Goal: Information Seeking & Learning: Learn about a topic

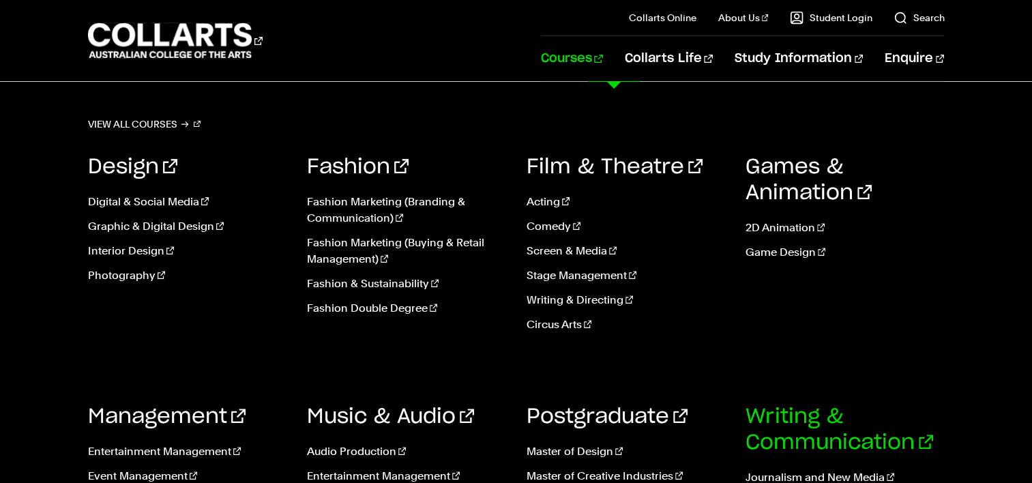
scroll to position [439, 0]
click at [766, 442] on link "Writing & Communication" at bounding box center [839, 429] width 188 height 46
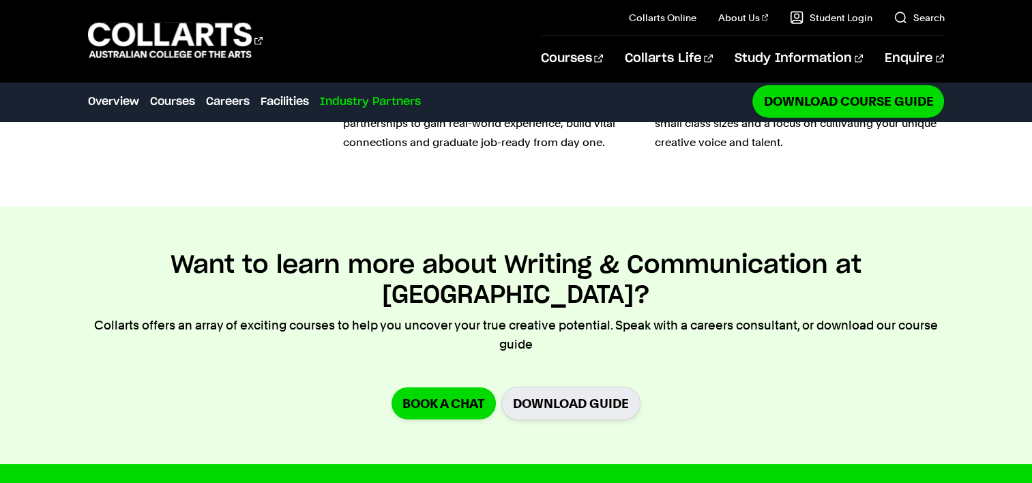
scroll to position [3379, 0]
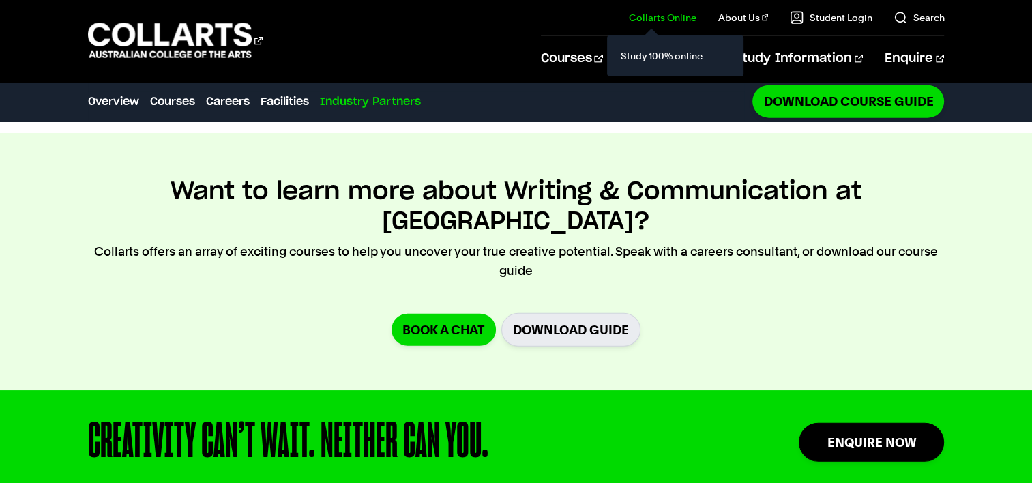
click at [649, 23] on link "Collarts Online" at bounding box center [663, 18] width 68 height 14
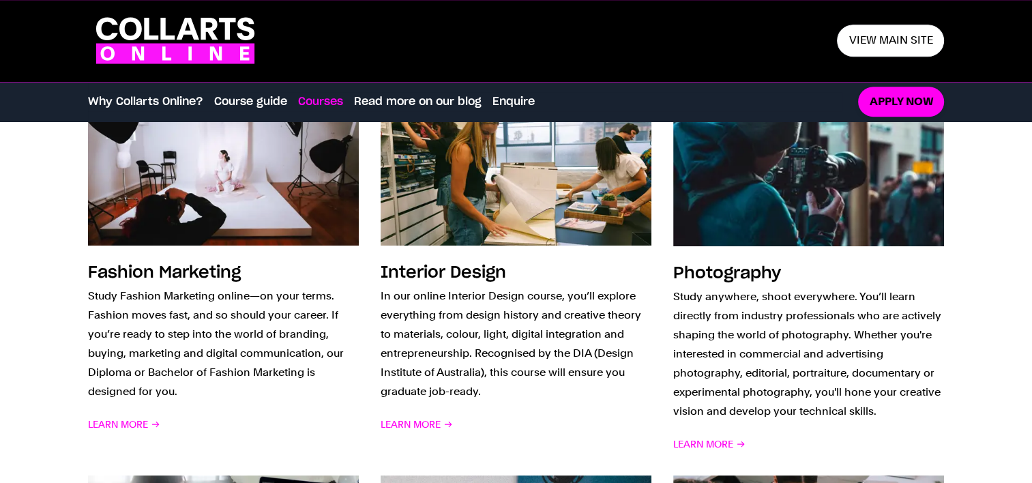
scroll to position [1042, 0]
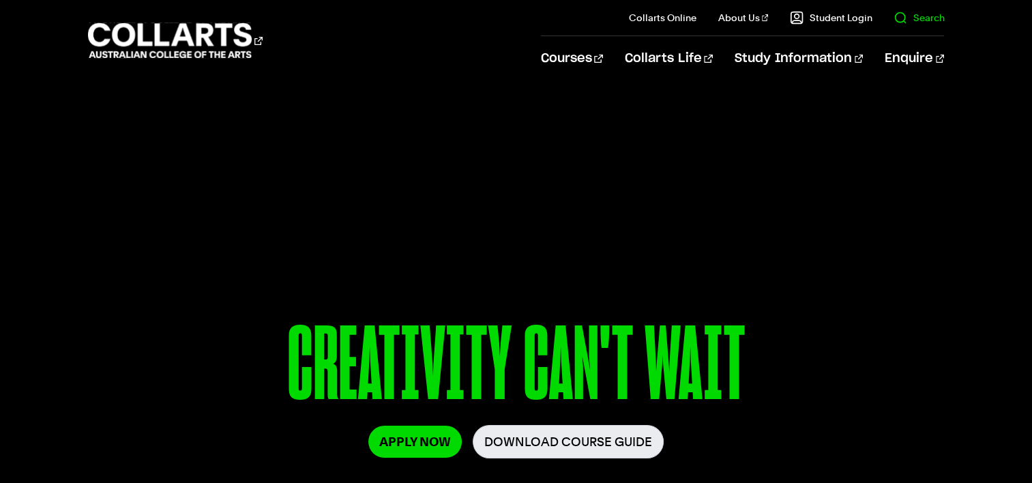
click at [904, 21] on link "Search" at bounding box center [918, 18] width 50 height 14
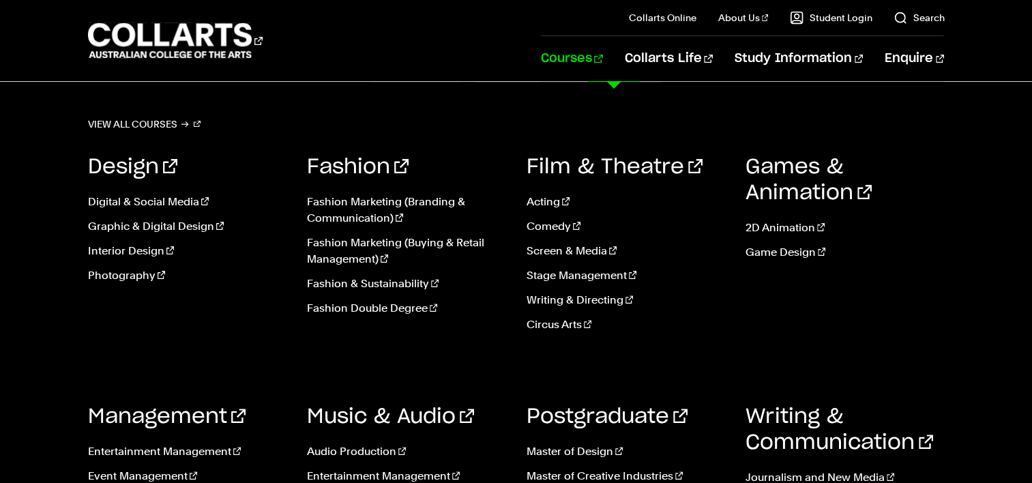
scroll to position [370, 0]
click at [583, 300] on link "Writing & Directing" at bounding box center [625, 300] width 198 height 16
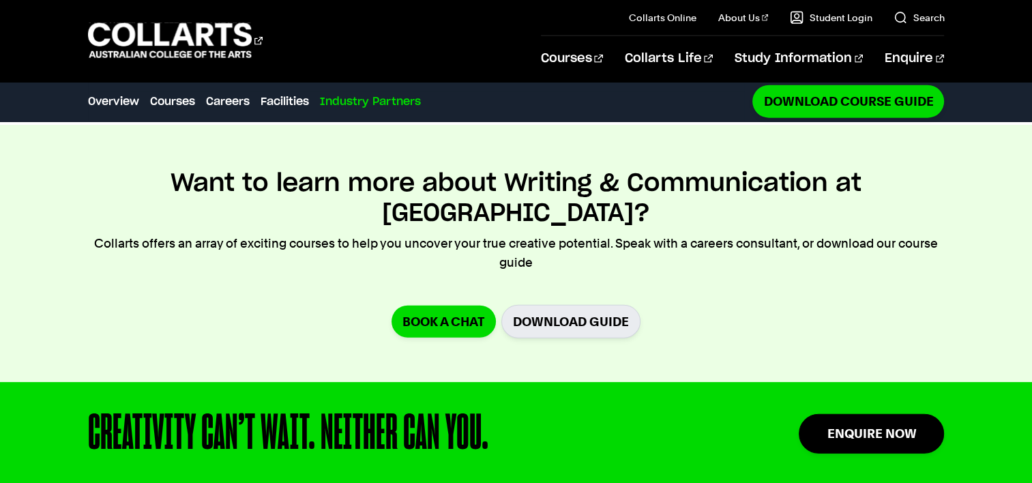
scroll to position [3379, 0]
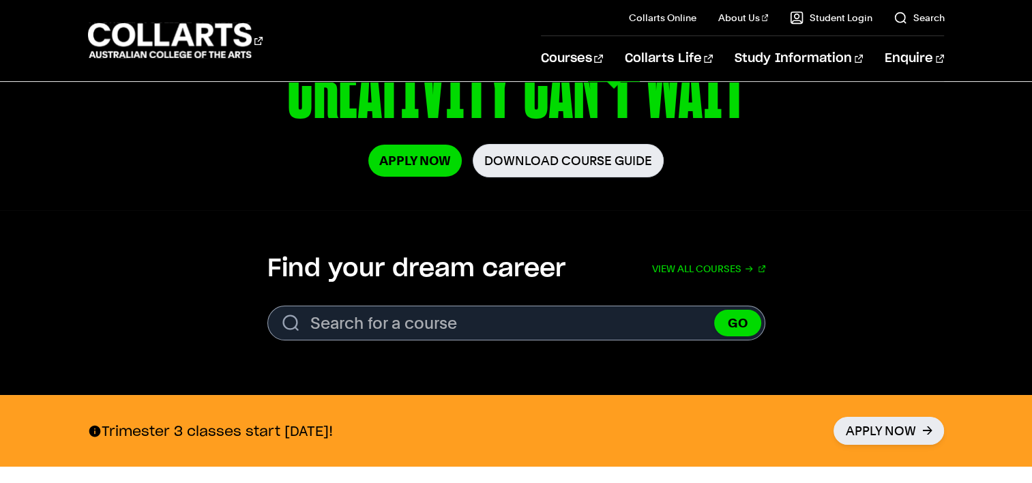
scroll to position [284, 0]
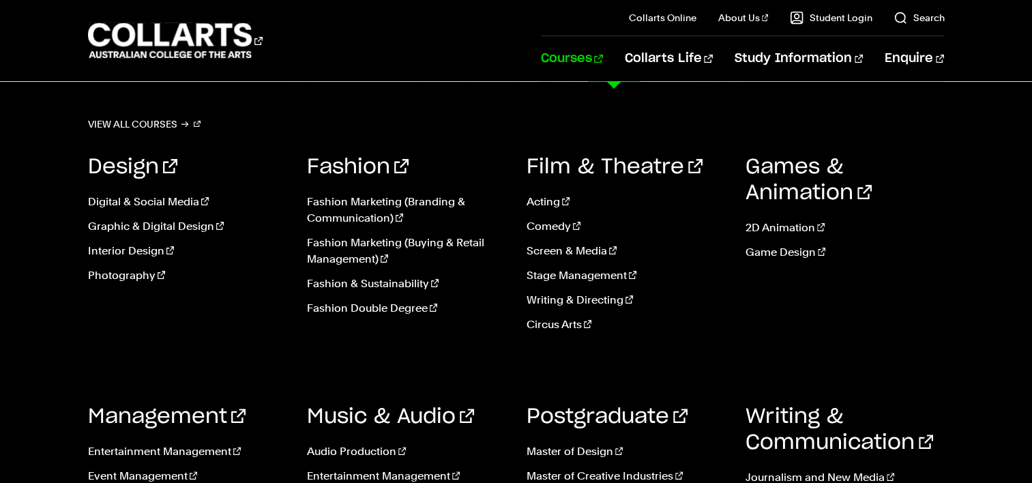
click at [603, 60] on link "Courses" at bounding box center [572, 58] width 62 height 45
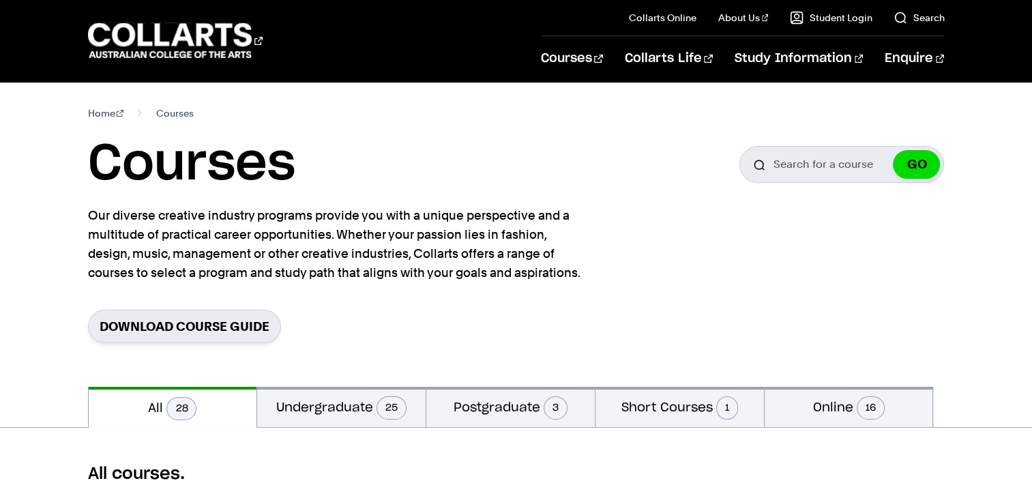
click at [1005, 35] on div "Courses Collarts Online Study 100% online About Us History & Values Strategic P…" at bounding box center [516, 40] width 1032 height 81
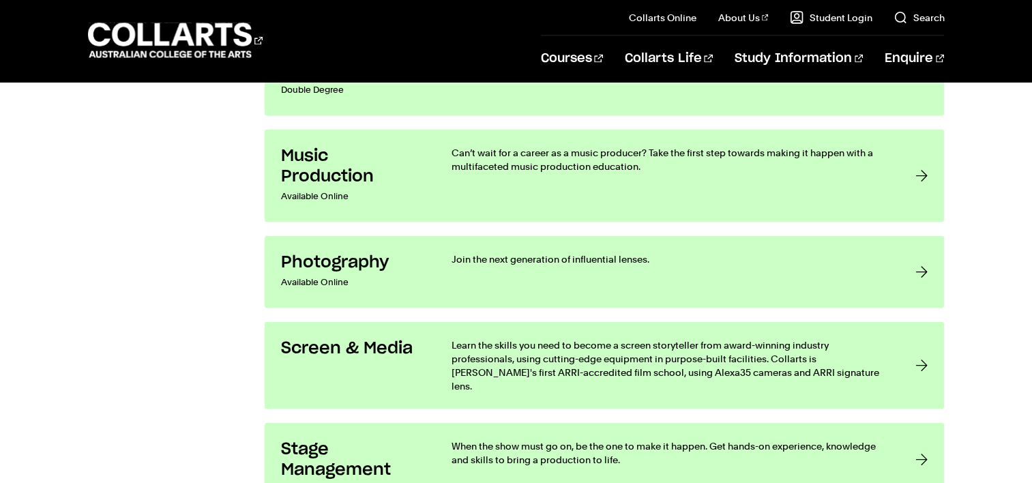
scroll to position [2774, 0]
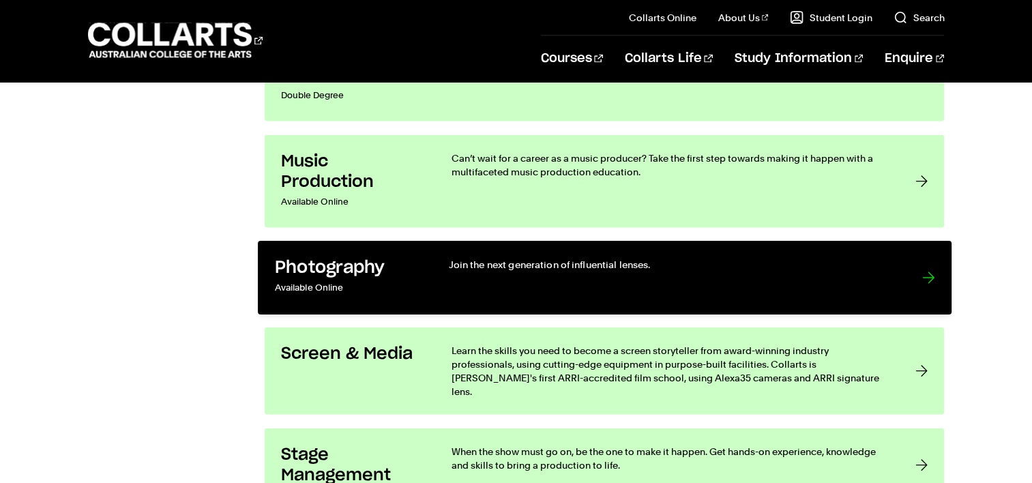
click at [864, 269] on p "Join the next generation of influential lenses." at bounding box center [671, 265] width 446 height 14
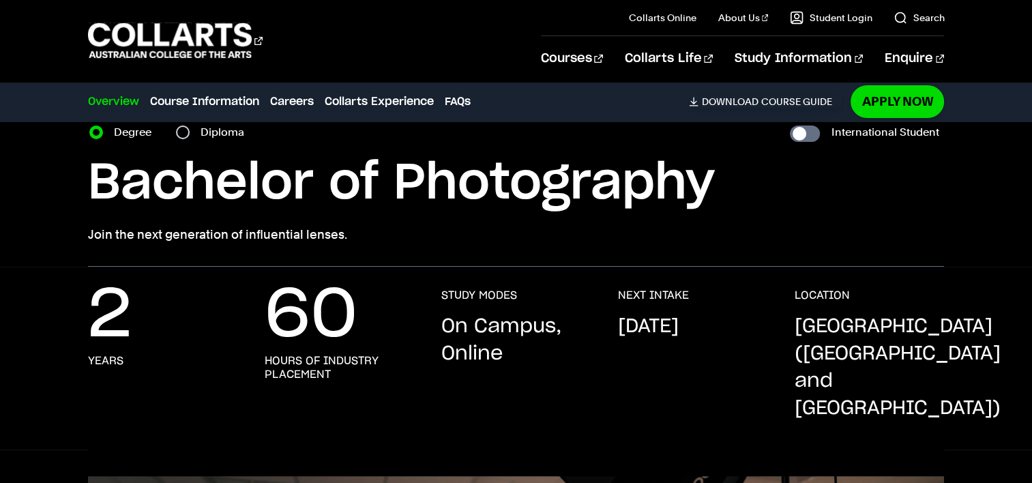
scroll to position [63, 0]
